Goal: Book appointment/travel/reservation

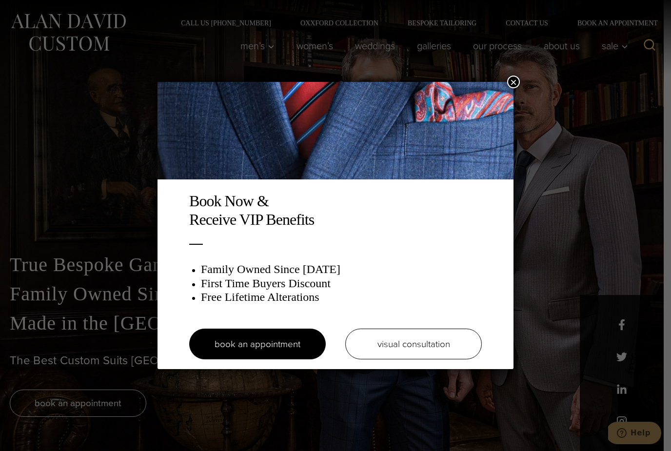
click at [517, 84] on button "×" at bounding box center [513, 82] width 13 height 13
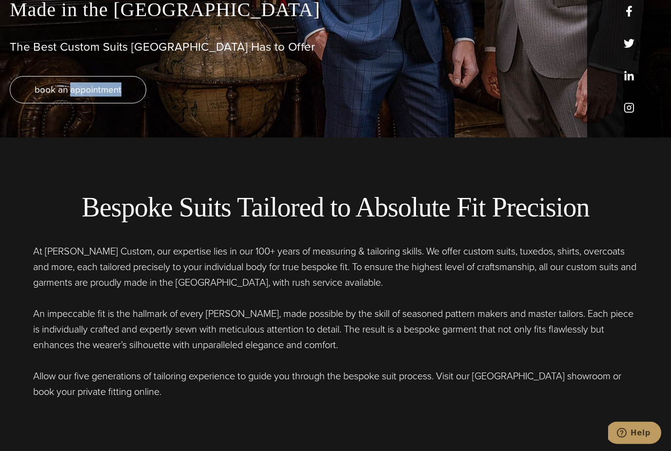
scroll to position [318, 0]
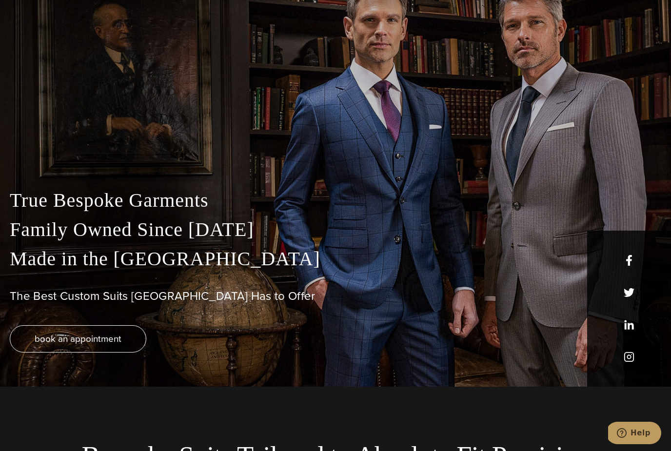
scroll to position [77, 0]
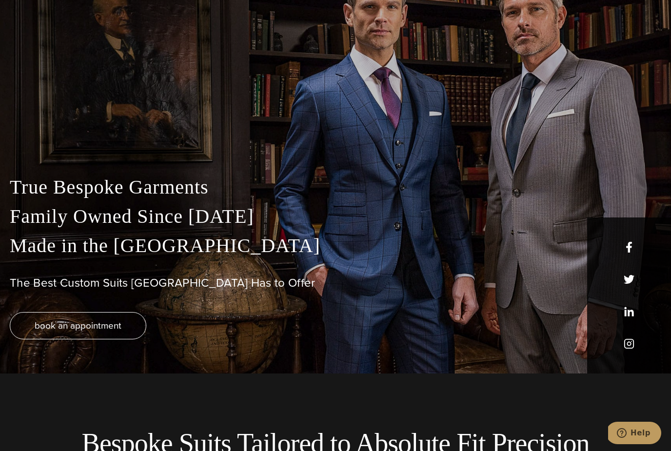
click at [541, 339] on div "book an appointment" at bounding box center [335, 325] width 651 height 27
click at [526, 339] on div "book an appointment" at bounding box center [335, 325] width 651 height 27
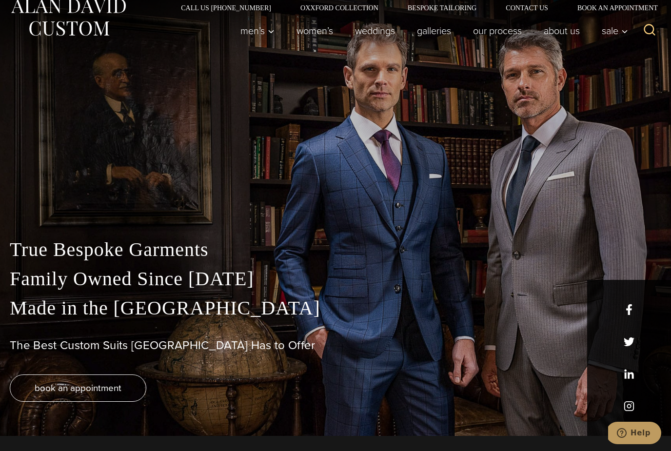
scroll to position [0, 0]
